Goal: Task Accomplishment & Management: Use online tool/utility

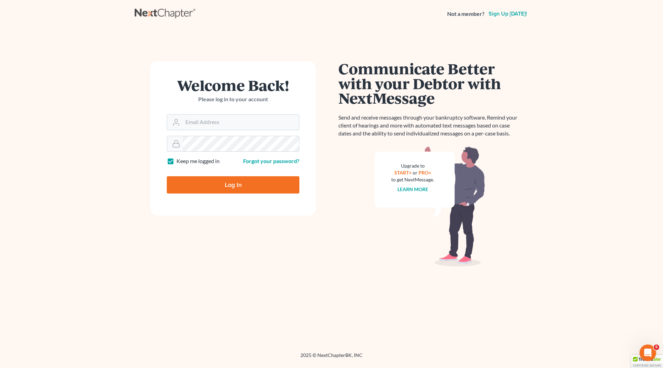
type input "[EMAIL_ADDRESS][DOMAIN_NAME]"
click at [249, 185] on input "Log In" at bounding box center [233, 184] width 133 height 17
type input "Thinking..."
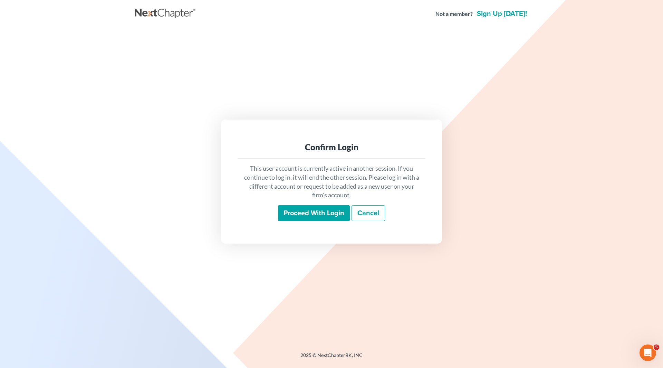
click at [298, 213] on input "Proceed with login" at bounding box center [314, 213] width 72 height 16
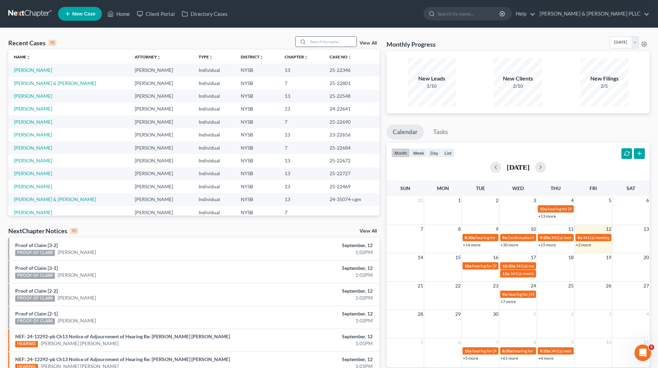
click at [350, 40] on input "search" at bounding box center [332, 42] width 48 height 10
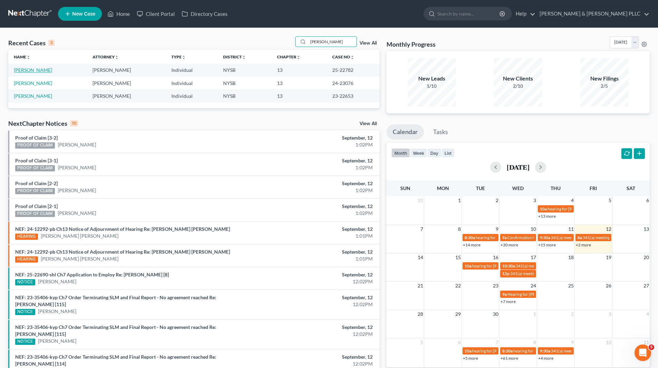
type input "Shaw"
click at [27, 71] on link "Shaw, Leroy" at bounding box center [33, 70] width 38 height 6
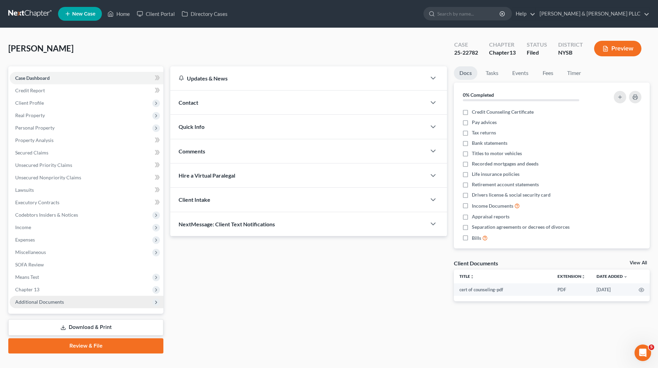
click at [58, 302] on span "Additional Documents" at bounding box center [39, 302] width 49 height 6
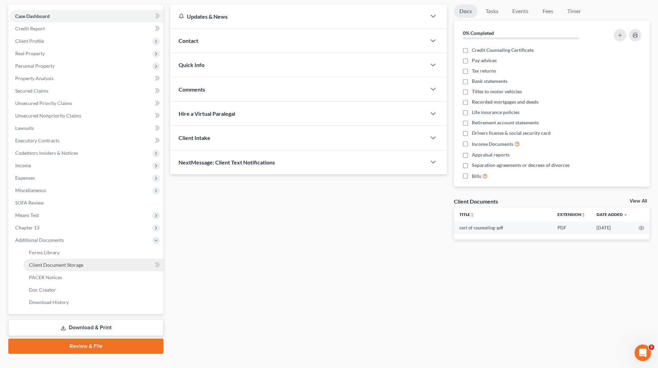
scroll to position [69, 0]
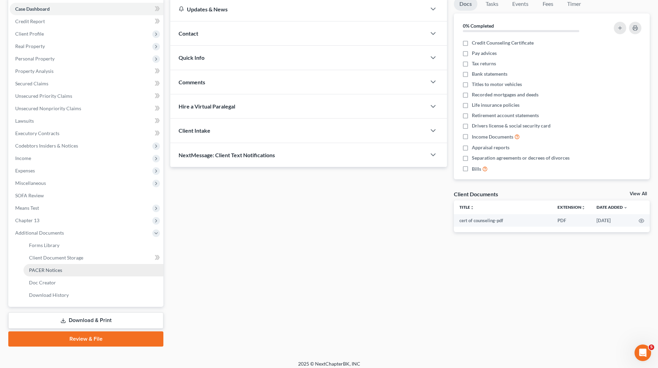
click at [56, 267] on span "PACER Notices" at bounding box center [45, 270] width 33 height 6
